Goal: Information Seeking & Learning: Learn about a topic

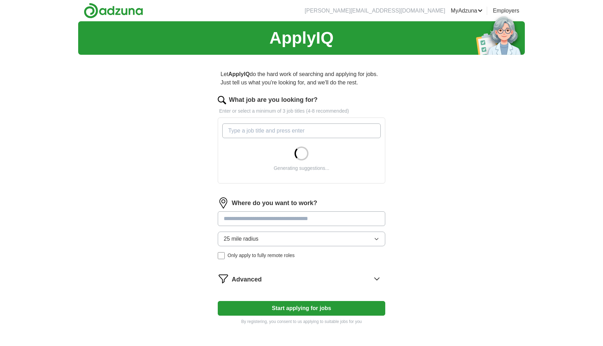
click at [270, 131] on input "What job are you looking for?" at bounding box center [301, 131] width 158 height 15
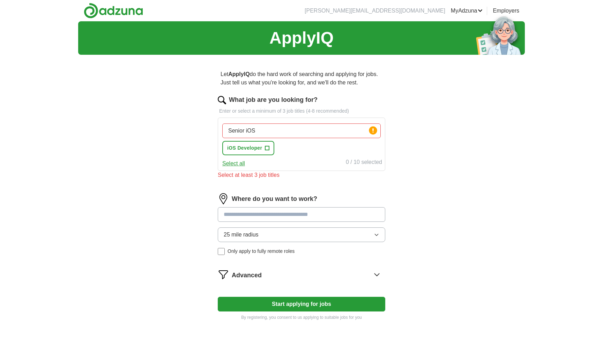
click at [266, 150] on span "+" at bounding box center [267, 149] width 4 height 6
click at [273, 131] on input "Senior iOS" at bounding box center [301, 131] width 158 height 15
type input "senior software engineer"
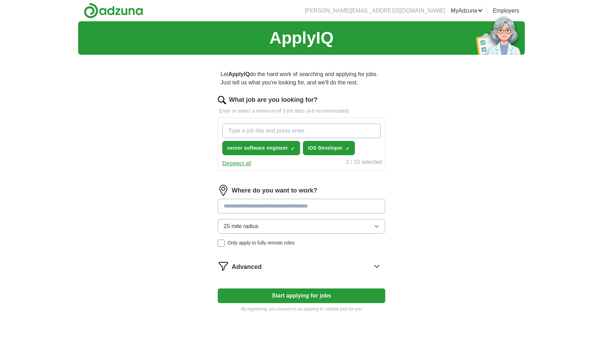
click at [260, 129] on input "What job are you looking for?" at bounding box center [301, 131] width 158 height 15
type input "senior iOS Engineer"
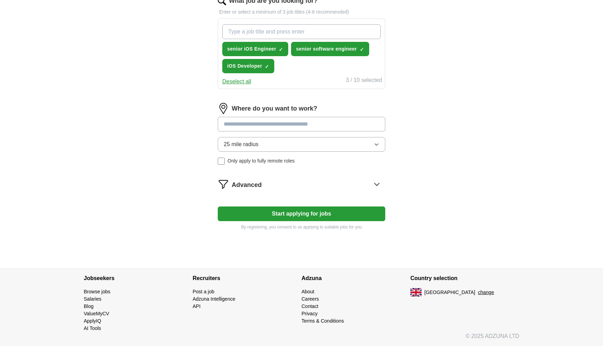
scroll to position [99, 0]
click at [282, 125] on input at bounding box center [302, 124] width 168 height 15
click at [221, 160] on div "25 mile radius Only apply to fully remote roles" at bounding box center [302, 151] width 168 height 28
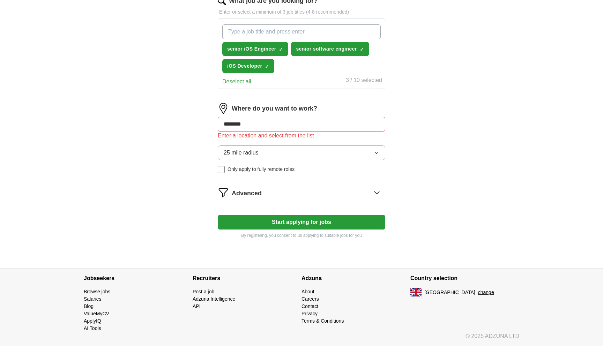
click at [275, 123] on input "********" at bounding box center [302, 124] width 168 height 15
type input "*****"
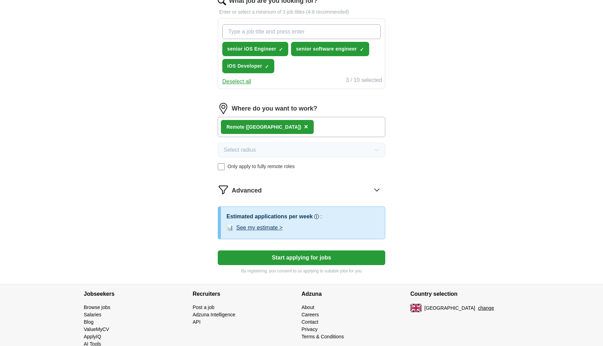
click at [304, 127] on span "×" at bounding box center [306, 127] width 4 height 8
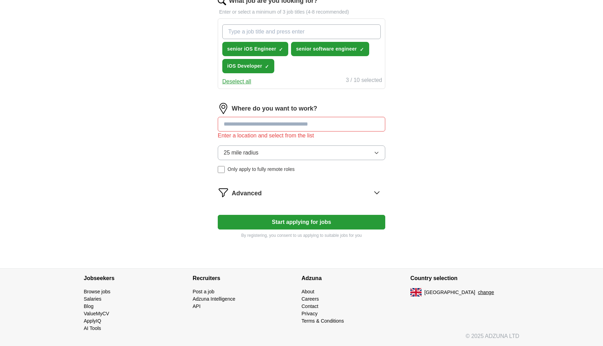
click at [245, 125] on input at bounding box center [302, 124] width 168 height 15
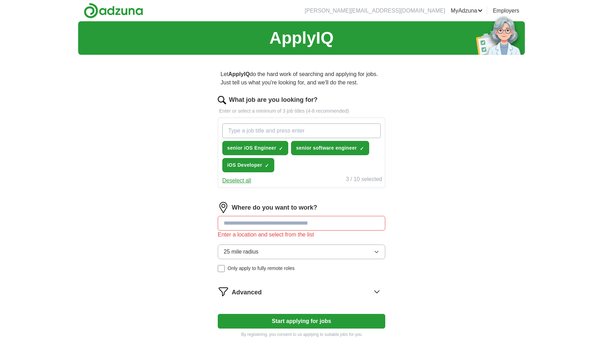
scroll to position [0, 0]
type input "******"
click at [112, 75] on div "ApplyIQ Let ApplyIQ do the hard work of searching and applying for jobs. Just t…" at bounding box center [301, 194] width 447 height 346
